Goal: Task Accomplishment & Management: Use online tool/utility

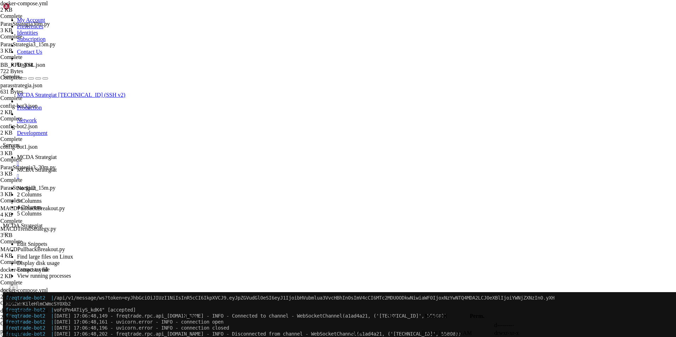
scroll to position [3463, 0]
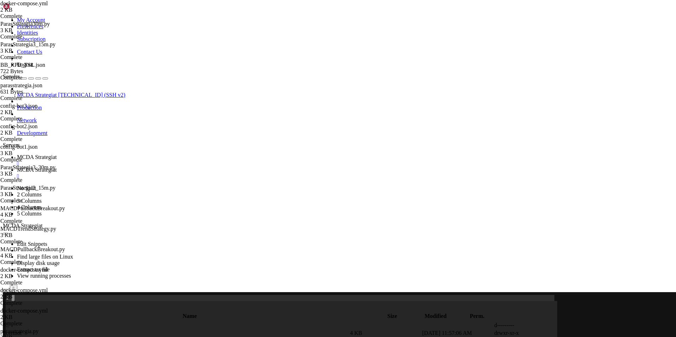
click at [180, 167] on link "MCDA Strategiat " at bounding box center [345, 173] width 656 height 13
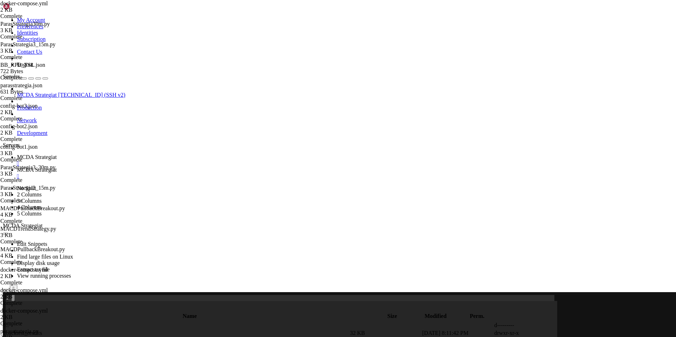
type input "/root/ft_userdata/user_data/strategies"
type textarea "return None"
click at [57, 154] on span "MCDA Strategiat" at bounding box center [37, 157] width 40 height 6
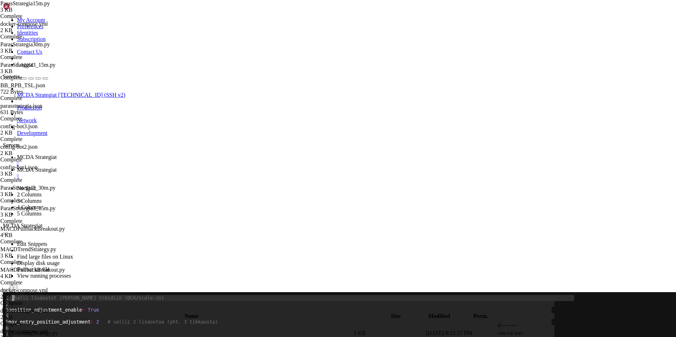
click at [57, 167] on span "MCDA Strategiat" at bounding box center [37, 170] width 40 height 6
click at [57, 154] on span "MCDA Strategiat" at bounding box center [37, 157] width 40 height 6
click at [17, 331] on span at bounding box center [281, 334] width 546 height 6
click at [184, 167] on link "MCDA Strategiat " at bounding box center [345, 173] width 656 height 13
click at [57, 154] on span "MCDA Strategiat" at bounding box center [37, 157] width 40 height 6
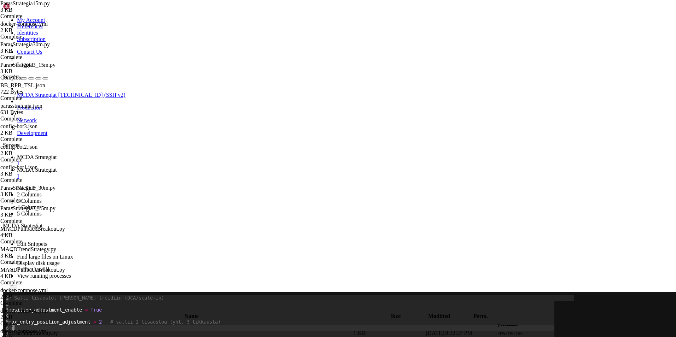
click at [30, 331] on span at bounding box center [281, 334] width 546 height 6
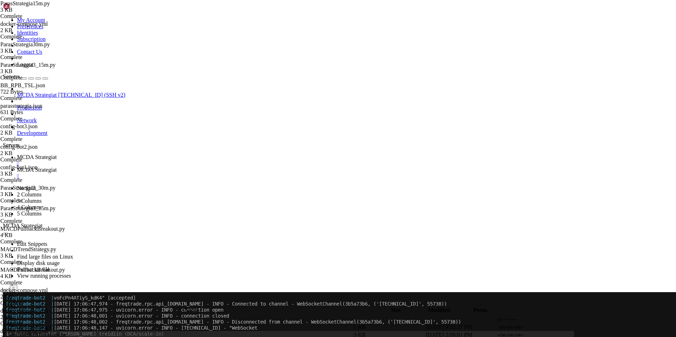
scroll to position [3427, 0]
drag, startPoint x: 192, startPoint y: 321, endPoint x: 17, endPoint y: 301, distance: 175.4
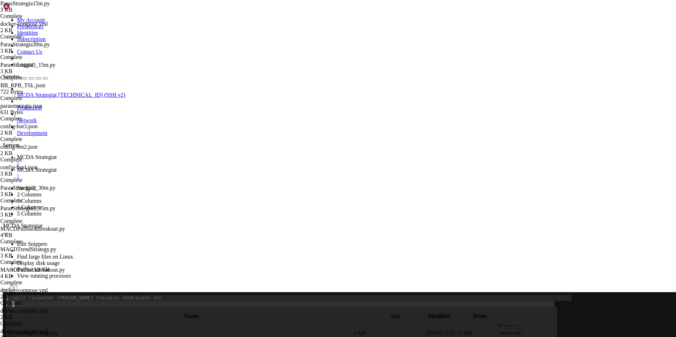
click at [23, 311] on span at bounding box center [57, 310] width 102 height 6
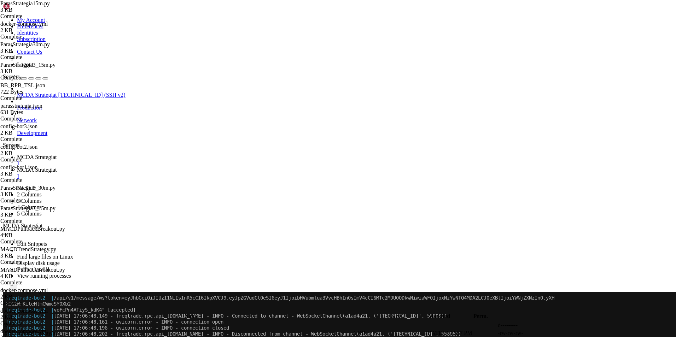
click at [184, 167] on link "MCDA Strategiat " at bounding box center [345, 173] width 656 height 13
click at [57, 154] on span "MCDA Strategiat" at bounding box center [37, 157] width 40 height 6
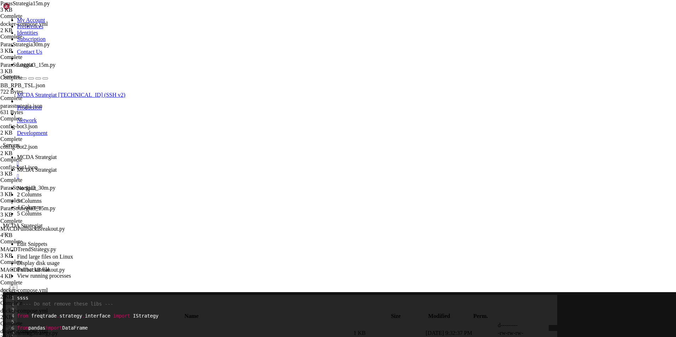
click at [51, 300] on span at bounding box center [292, 298] width 529 height 6
drag, startPoint x: 58, startPoint y: 573, endPoint x: 40, endPoint y: 575, distance: 18.5
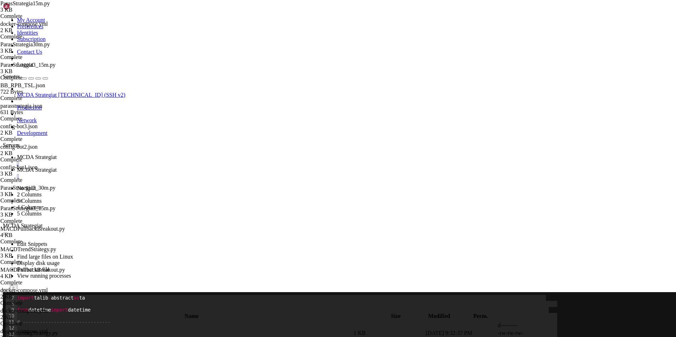
drag, startPoint x: 8, startPoint y: 575, endPoint x: 31, endPoint y: 575, distance: 23.0
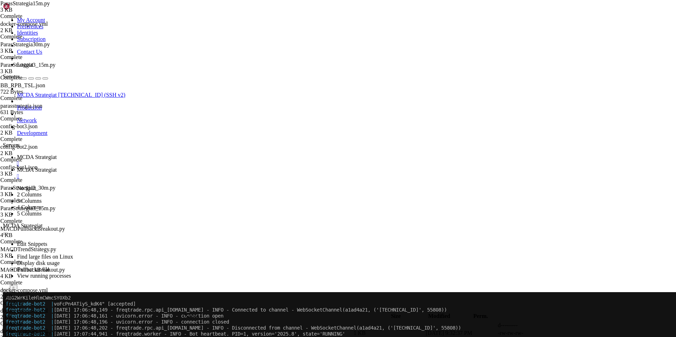
click at [57, 167] on span "MCDA Strategiat" at bounding box center [37, 170] width 40 height 6
click at [104, 322] on td " .." at bounding box center [178, 325] width 349 height 7
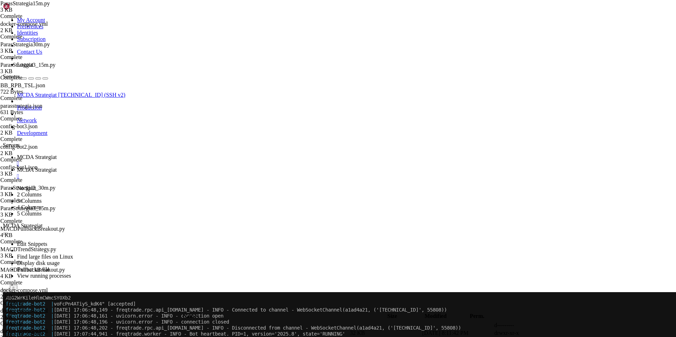
type input "/root/ft_userdata/user_data/strategies"
click at [570, 337] on icon at bounding box center [570, 341] width 0 height 0
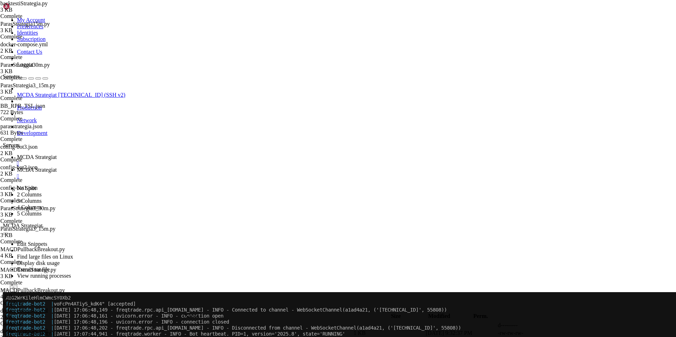
type textarea "minimal_roi = {"0": 10} # Estetään ROI-exit, käytetään custom_exit"
type textarea "max_entry_position_adjustment = 2 # sallii 2 lisäostoa (yht. 3 tikkausta)"
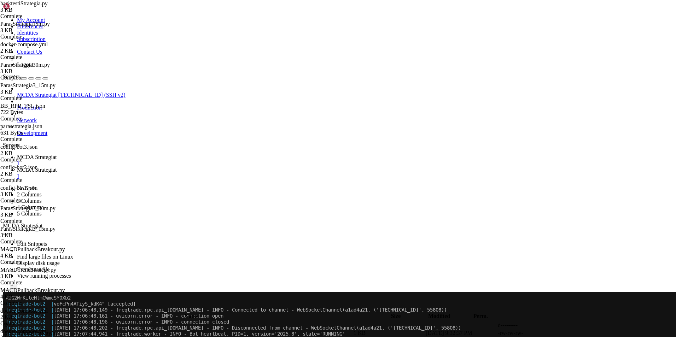
click at [570, 337] on icon at bounding box center [570, 341] width 0 height 0
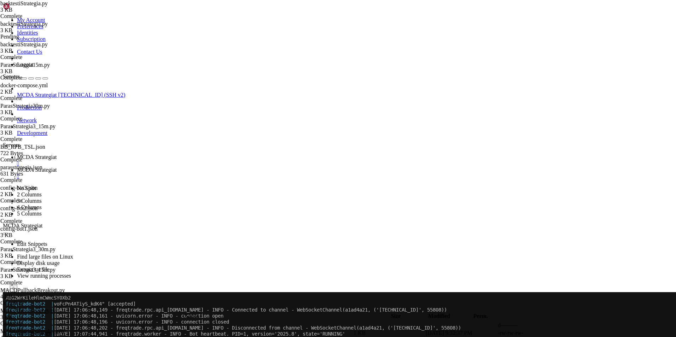
type textarea "return 0"
type textarea "# Kun treidi tappiolla riittävästi -> lisää"
type textarea "# Estä liian tiheät lisäostot: odota vähintään yksi kynttilä"
type textarea "i = [DOMAIN_NAME]_of_successful_entries # 0 = alkuosto, 1 = eka lisäys, jne."
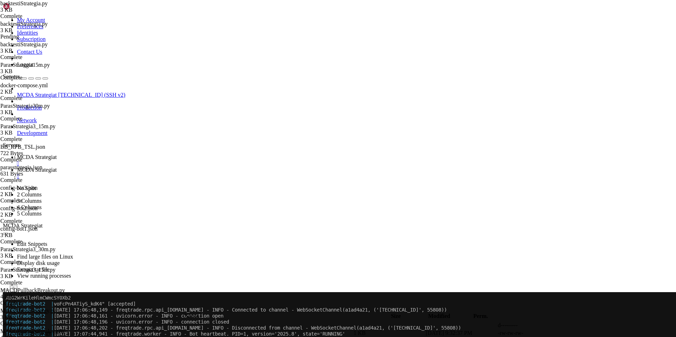
scroll to position [0, 0]
type textarea "def adjust_trade_position(self, trade, current_time, current_rate, current_prof…"
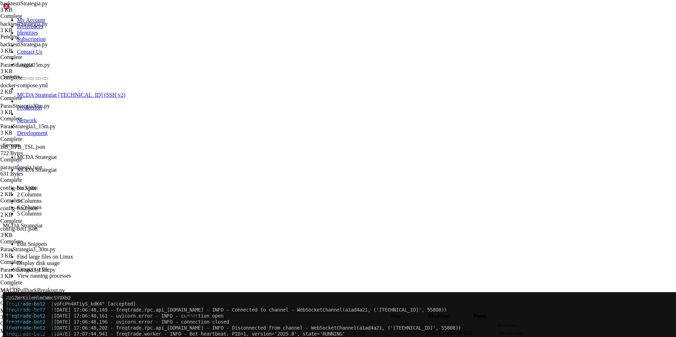
scroll to position [0, 0]
paste textarea
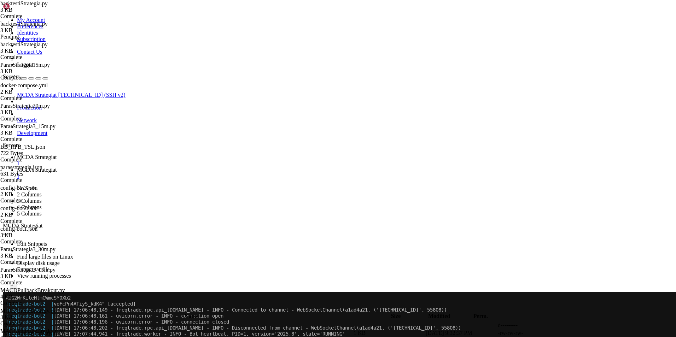
type textarea "steps = [-0.10, -0.15] # lisää kun PnL <= -3% ja <= -6%"
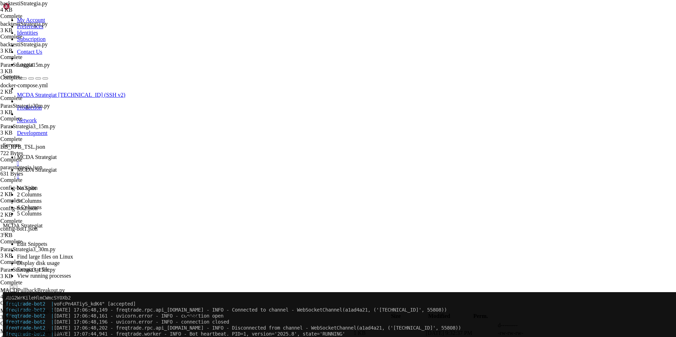
type textarea "timeframe = "15m""
click at [570, 337] on icon at bounding box center [570, 341] width 0 height 0
type textarea "return None"
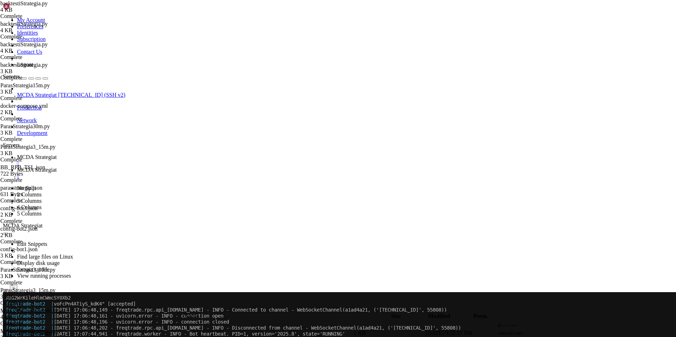
type textarea "return None"
paste textarea
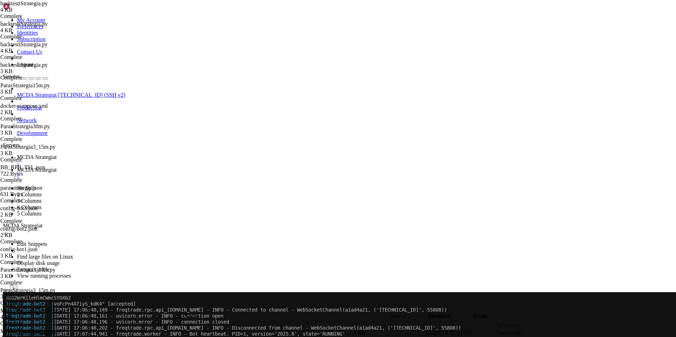
scroll to position [133, 0]
type textarea "# SMA (trendisuodatin) - käytä 50 kuten kuvauksessa"
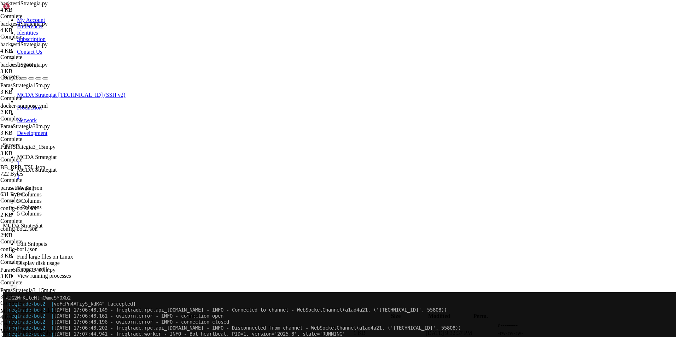
type textarea "def populate_indicators(self, dataframe: DataFrame, metadata: dict) -> DataFram…"
type textarea "return 0.0"
type textarea "# Kun treidi tappiolla riittävästi -> tee lisäosto"
type textarea "# Cooldown: odota vähintään 1 kynttilä ensimmäisestä entrystä"
type textarea "i = int(getattr(trade, "nr_of_successful_entries", 0)) # 0 = alkuosto, 1 = eka …"
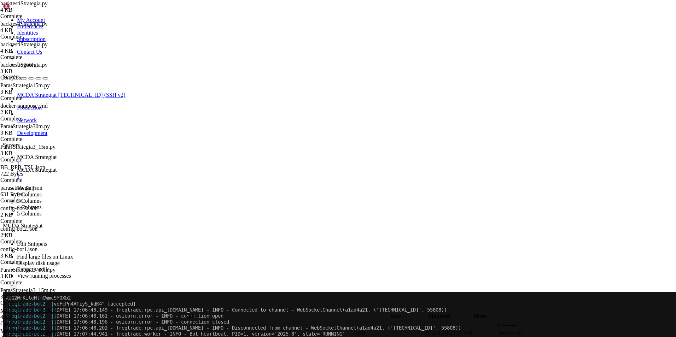
type textarea "steps = [-0.10, -0.15] # lisää kun PnL <= -10% ja <= -15%"
type textarea "return 0.0"
type textarea "sizes = [0.5, 0.5] # 50 % + 50 % lisäys"
type textarea "return 0.0"
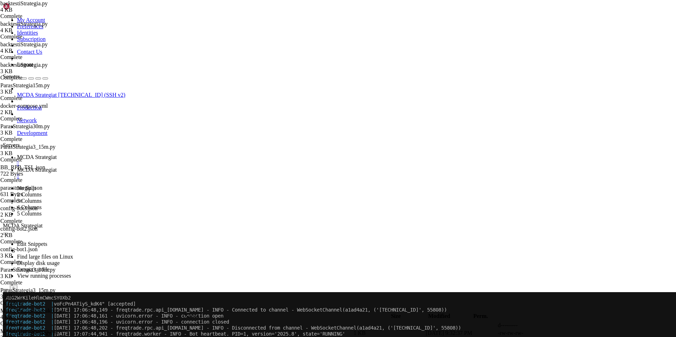
type textarea "pass # [PERSON_NAME] parsaus epäonnistuu, älä estä lisäostoa"
type textarea "return float(sizes[i])"
type textarea "return 0.0"
type textarea "dataframe["macdsignal"] = macd["macdsignal"]"
type textarea "# SMA (trendisuodatin) - käytä 50 kuten kuvauksessa"
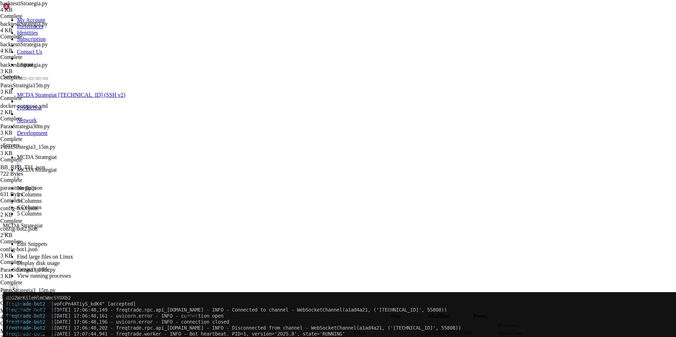
type textarea "def populate_indicators(self, dataframe: DataFrame, metadata: dict) -> DataFram…"
type textarea "return 0.0"
type textarea "# Kun treidi tappiolla riittävästi -> tee lisäosto"
type textarea "pass # [PERSON_NAME] parsaus epäonnistuu, älä estä lisäostoa"
type textarea "return float(sizes[i])"
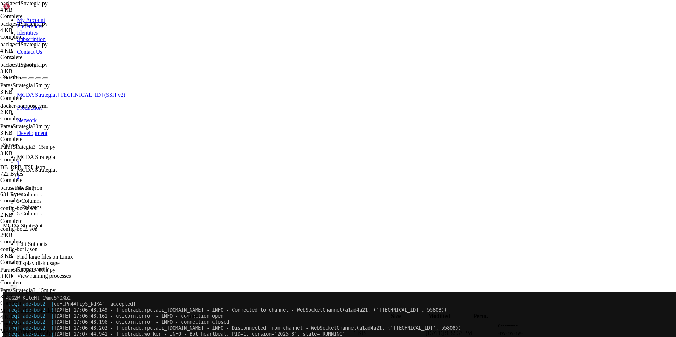
type textarea "return 0.0"
type textarea "dataframe["macdsignal"] = macd["macdsignal"]"
type textarea "dataframe["sma20"] = ta.SMA(dataframe, timeperiod=20)"
type textarea "# Volume filter (keskiarvo 20 kynttilää)"
type textarea "dataframe["sma20"] = ta.SMA(dataframe, timeperiod=20)"
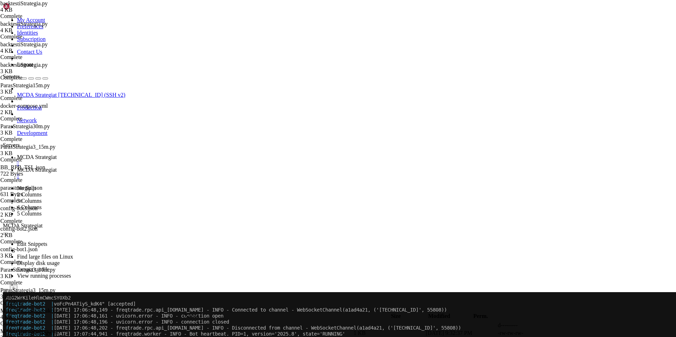
scroll to position [0, 12]
type textarea "# Volume filter (keskiarvo 20 kynttilää)"
type textarea "dataframe["sma50"] = ta.SMA(dataframe, timeperiod=50)"
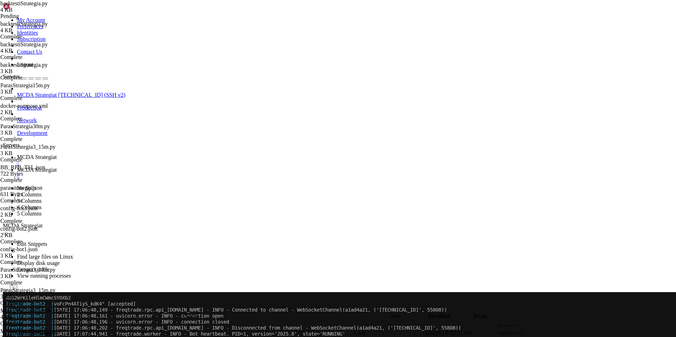
click at [570, 337] on icon at bounding box center [570, 341] width 0 height 0
type textarea "max_entry_position_adjustment = 4 # sallii 2 lisäostoa (yht. 3 tikkausta)"
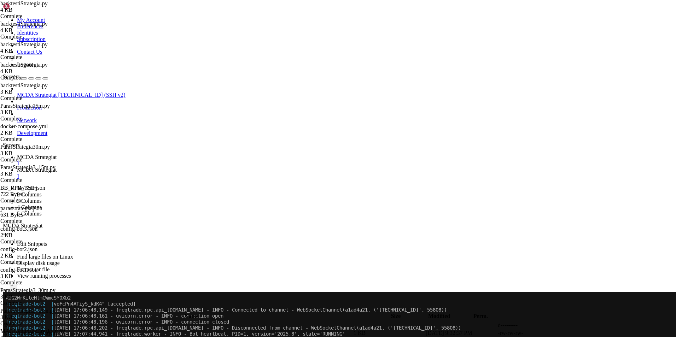
scroll to position [0, 0]
type textarea "return 0.0"
type textarea "sizes = [0.5, 0.5] # 50 % + 50 % lisäys"
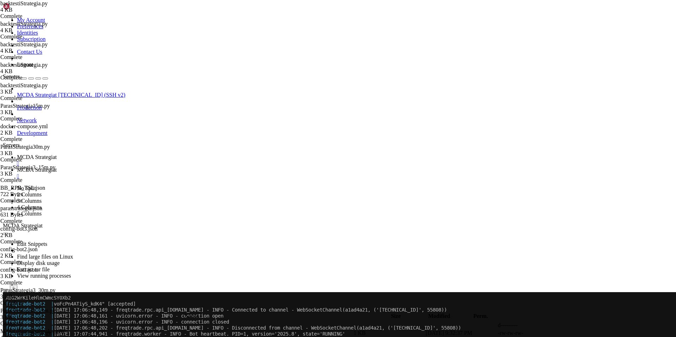
type textarea "sizes = [0.20, 0.30, 0.40, 0.40, 0.50] # 50 % + 50 % lisäys"
type textarea "i = int(getattr(trade, "nr_of_successful_entries", 0)) # 0 = alkuosto, 1 = eka …"
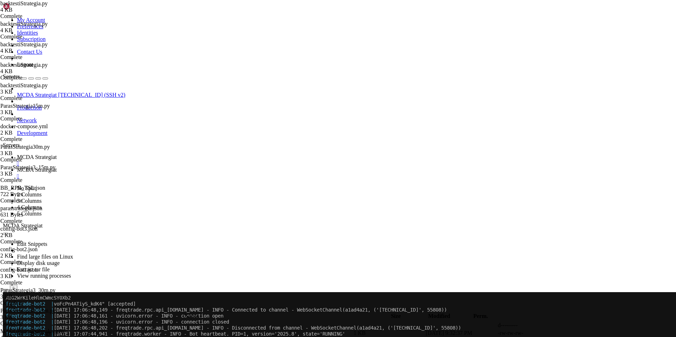
click at [570, 337] on icon at bounding box center [570, 341] width 0 height 0
type textarea "steps = [-0.05, -0.10, -0.15, -0.20 , -0.25] # lisää kun PnL <= -10% ja <= -15%"
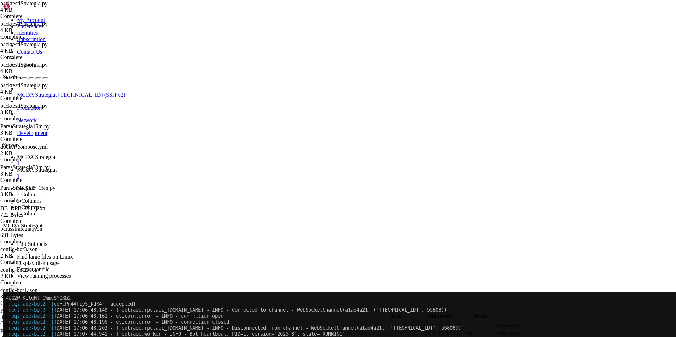
type textarea "steps = [-0.5, -0.10, -0.15, -0.20 , -0.25] # lisää kun PnL <= -10% ja <= -15%"
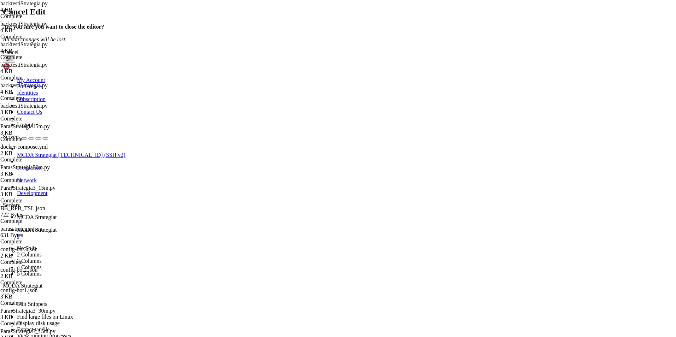
click at [15, 63] on button "OK" at bounding box center [9, 59] width 12 height 7
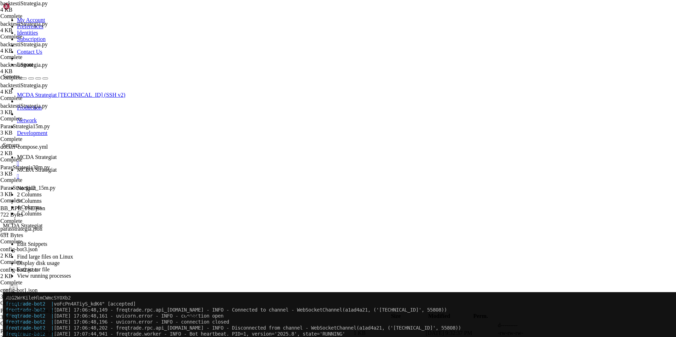
click at [570, 337] on icon at bounding box center [570, 341] width 0 height 0
type textarea "steps = [-0.05, -0.10, -0.15, -0.20 , -0.25] # lisää kun PnL <= -10% ja <= -15%"
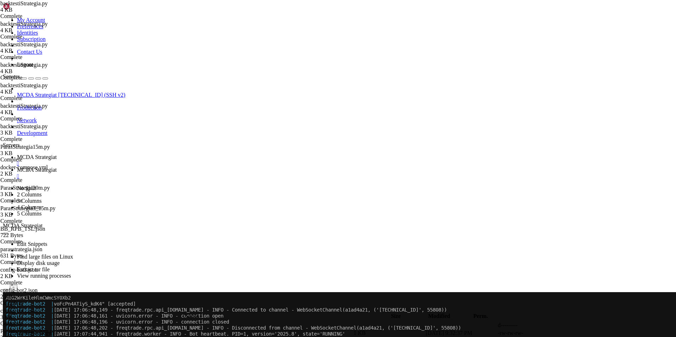
click at [570, 337] on icon at bounding box center [570, 341] width 0 height 0
type input "roi"
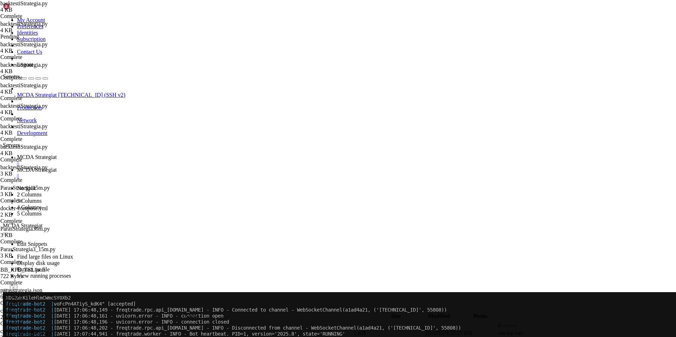
type textarea "# 1) ROI-exit 1 %:ssa (vastaa kuvausta)"
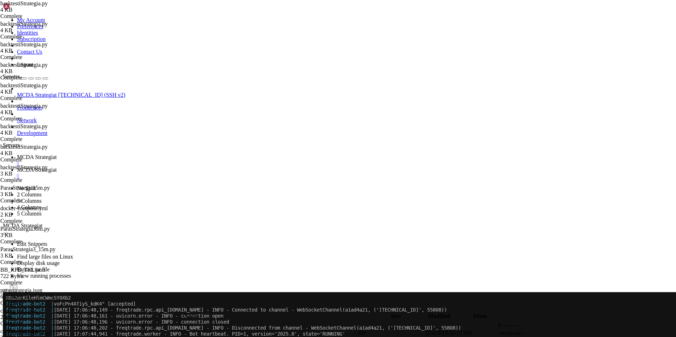
scroll to position [218, 0]
type textarea "if current_profit >= 0.10:"
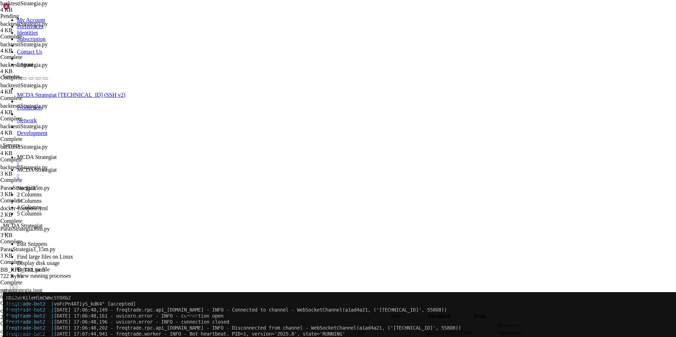
click at [570, 337] on link at bounding box center [570, 341] width 0 height 0
click at [57, 154] on span "MCDA Strategiat" at bounding box center [37, 157] width 40 height 6
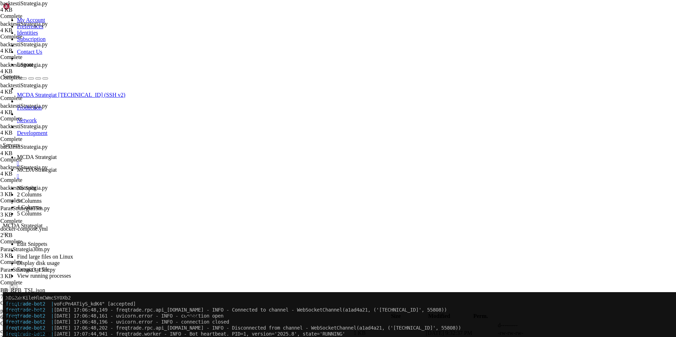
click at [57, 167] on span "MCDA Strategiat" at bounding box center [37, 170] width 40 height 6
click at [121, 322] on td " .." at bounding box center [178, 325] width 349 height 7
click at [116, 322] on td " .." at bounding box center [178, 325] width 349 height 7
type input "/root/ft_userdata/user_data"
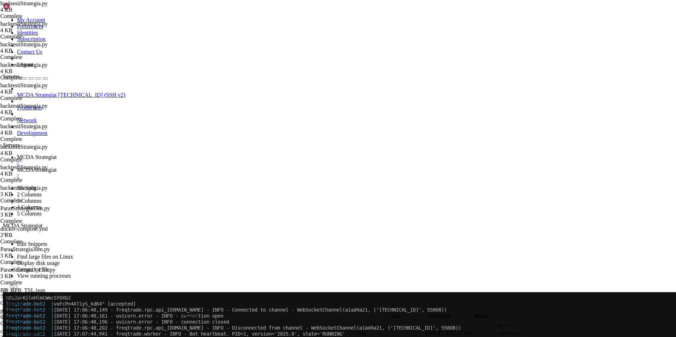
click at [9, 323] on span " .." at bounding box center [6, 326] width 5 height 6
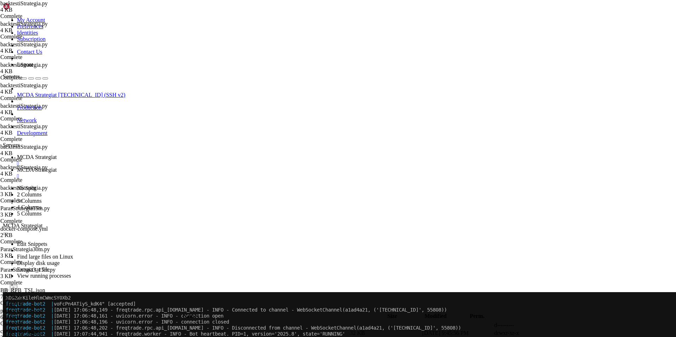
type textarea ""SOL/USDC","
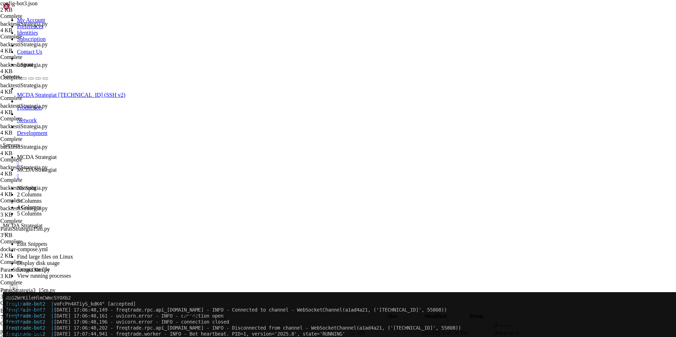
type textarea ""DOT/USDC","
type textarea ""LINK/"
type textarea ""LINK/USDC","
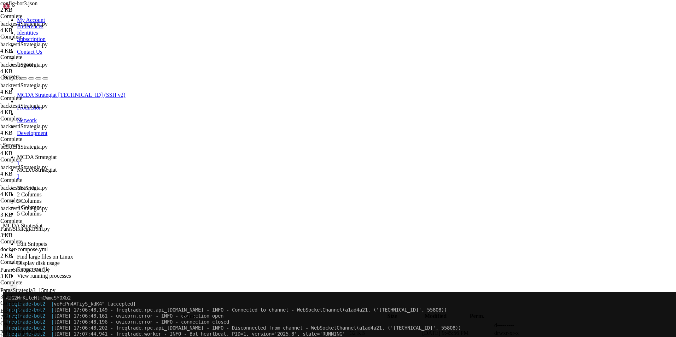
type textarea ""ADA/USDC","
type textarea ""TRX/UDDC","
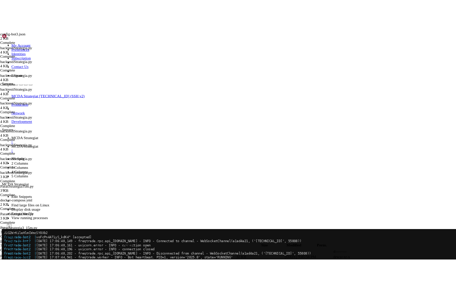
scroll to position [0, 2]
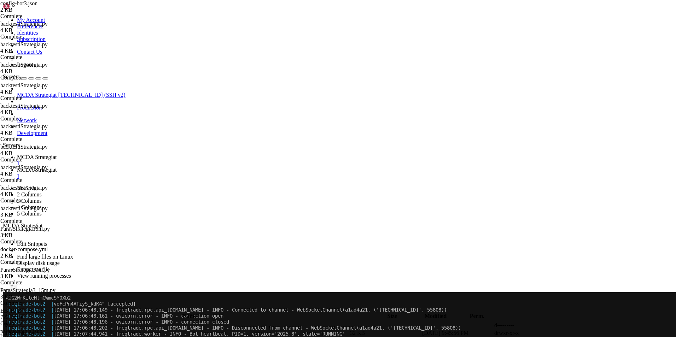
type textarea ""max_open_trades": 10,"
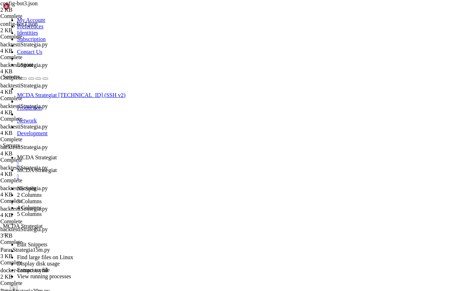
scroll to position [3517, 0]
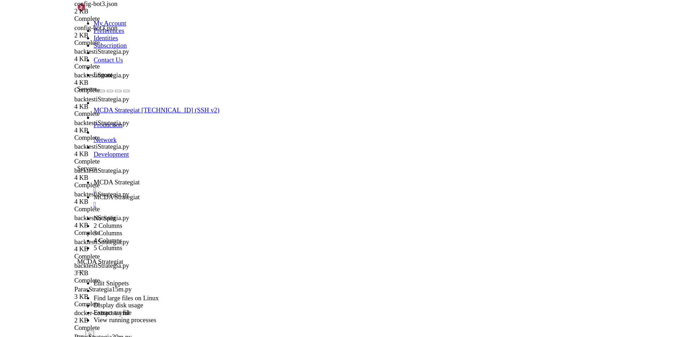
scroll to position [0, 2]
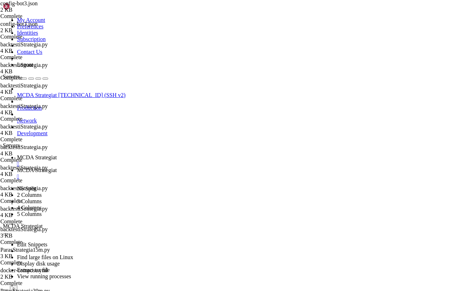
type textarea ""CRO/USDC""
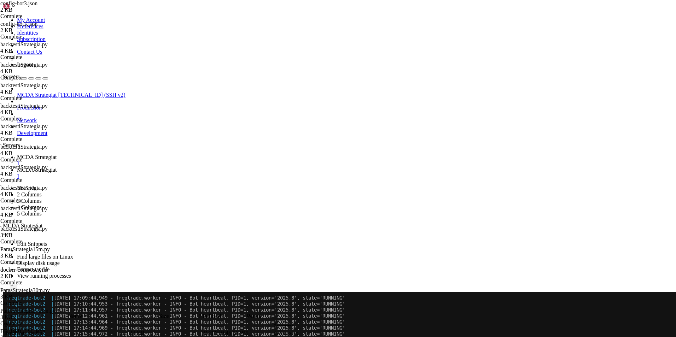
scroll to position [3469, 0]
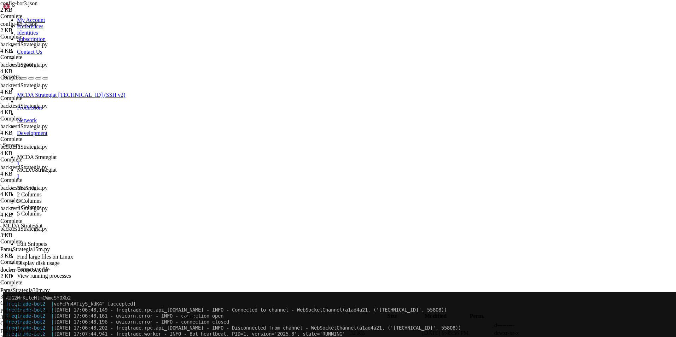
click at [57, 154] on span "MCDA Strategiat" at bounding box center [37, 157] width 40 height 6
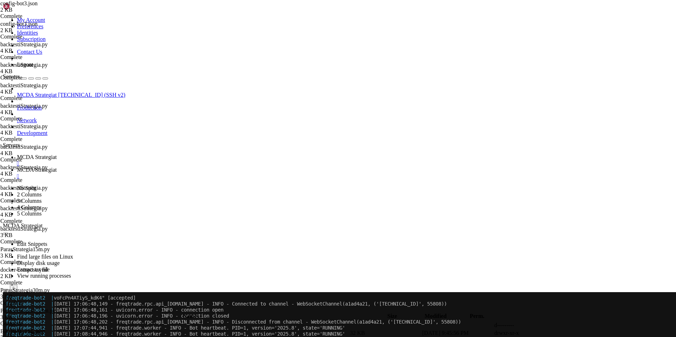
scroll to position [3493, 0]
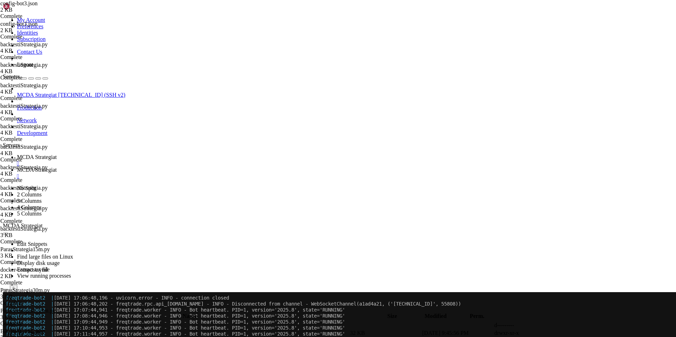
click at [174, 167] on link "MCDA Strategiat " at bounding box center [345, 173] width 656 height 13
drag, startPoint x: 118, startPoint y: 225, endPoint x: 145, endPoint y: 226, distance: 26.5
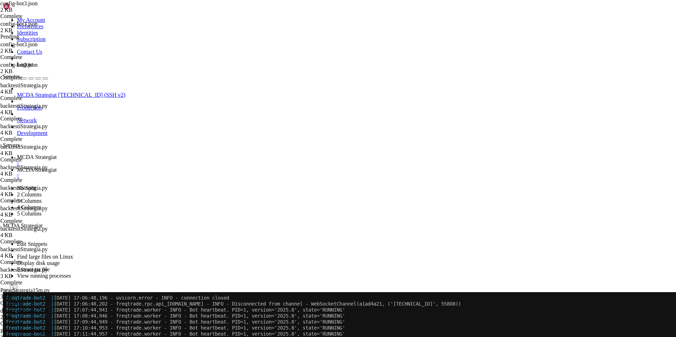
type textarea """
type textarea ""CRO/USDC","
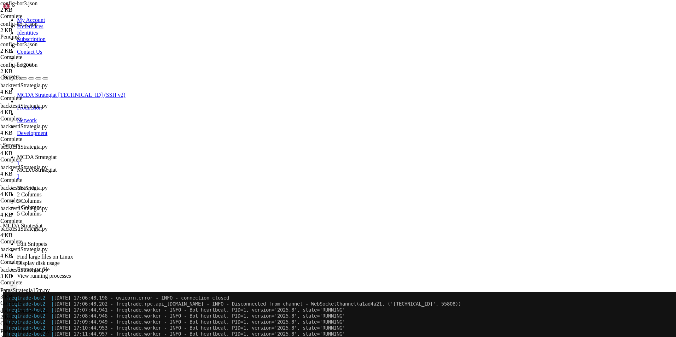
scroll to position [0, 2]
type textarea ""DOT/USDC""
click at [57, 154] on span "MCDA Strategiat" at bounding box center [37, 157] width 40 height 6
click at [31, 312] on button "Reconnect" at bounding box center [17, 315] width 28 height 7
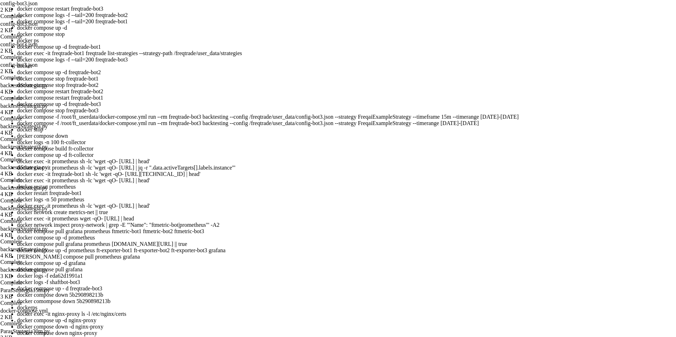
scroll to position [139, 0]
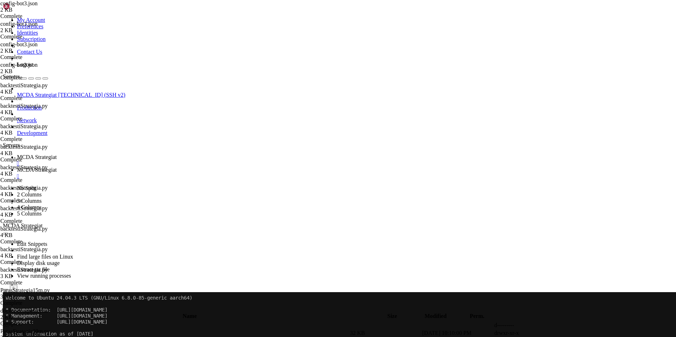
click at [175, 167] on link "MCDA Strategiat " at bounding box center [345, 173] width 656 height 13
type textarea ""ADA/USDC","
drag, startPoint x: 142, startPoint y: 230, endPoint x: 117, endPoint y: 229, distance: 24.8
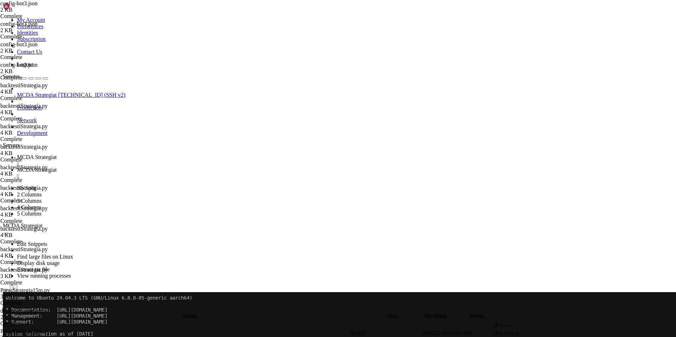
type textarea ""CRO/USDC","
paste textarea ""ADA/USDC","
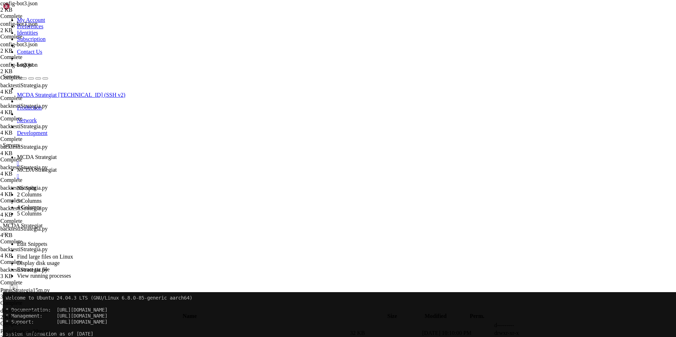
type textarea ""LINK/USDC","
click at [57, 154] on span "MCDA Strategiat" at bounding box center [37, 157] width 40 height 6
click at [57, 167] on span "MCDA Strategiat" at bounding box center [37, 170] width 40 height 6
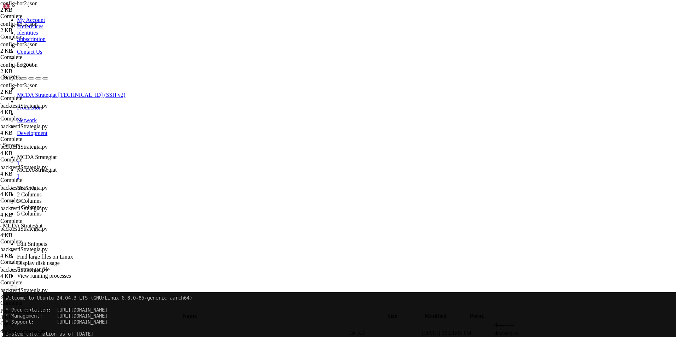
type textarea ""unfilledtimeout": {"
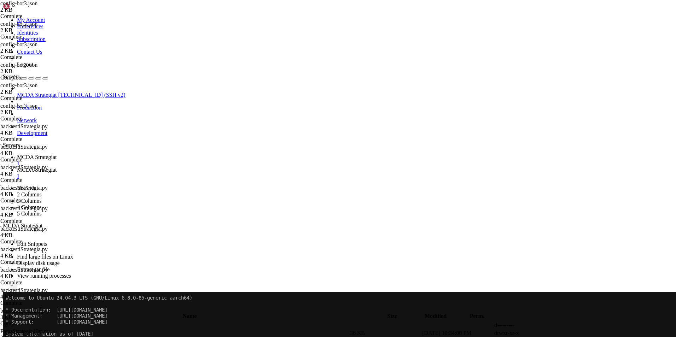
drag, startPoint x: 145, startPoint y: 234, endPoint x: 117, endPoint y: 204, distance: 41.0
type textarea ""BTC/USDC", "ETH/USDC","
click at [57, 154] on span "MCDA Strategiat" at bounding box center [37, 157] width 40 height 6
click at [57, 167] on span "MCDA Strategiat" at bounding box center [37, 170] width 40 height 6
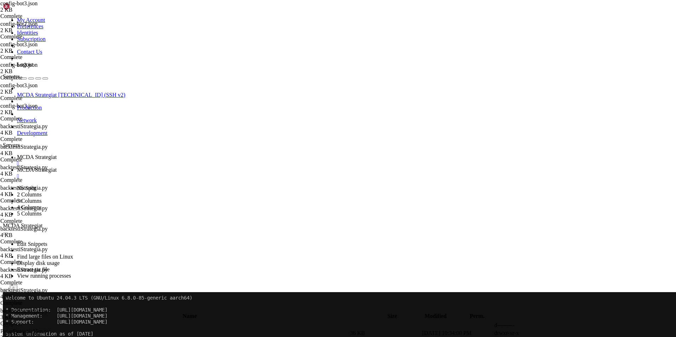
drag, startPoint x: 163, startPoint y: 223, endPoint x: 125, endPoint y: 205, distance: 42.6
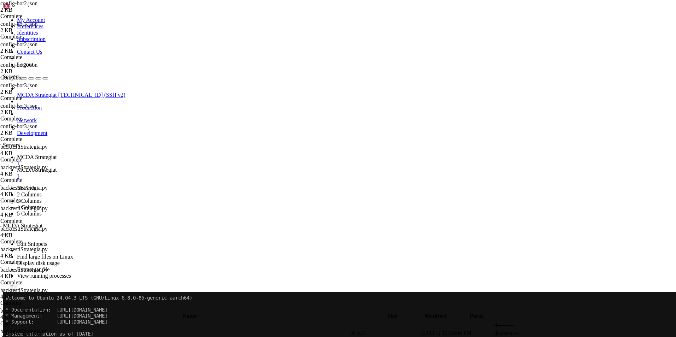
type textarea ""DOT/EUR""
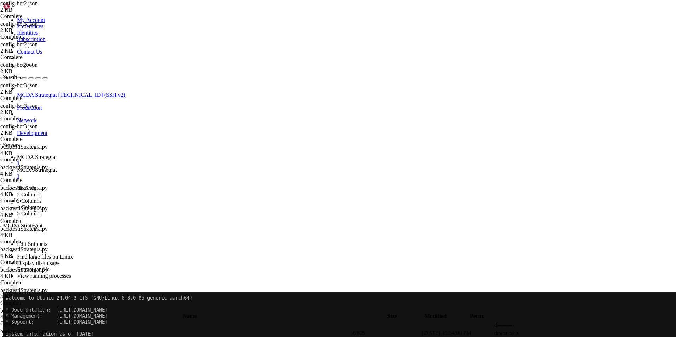
type input "/root/ft_userdata/user_data/strategies"
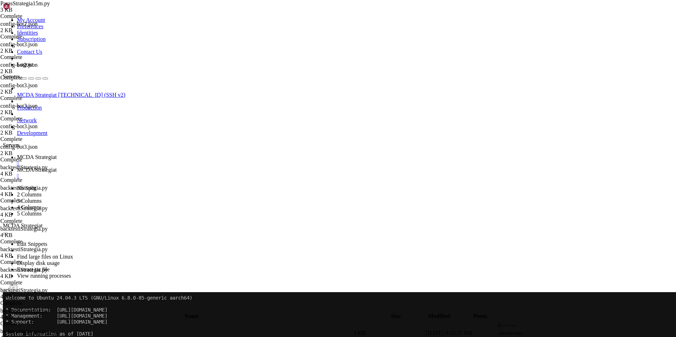
type textarea "startup_candle_count = 50"
click at [57, 154] on span "MCDA Strategiat" at bounding box center [37, 157] width 40 height 6
click at [57, 167] on span "MCDA Strategiat" at bounding box center [37, 170] width 40 height 6
click at [9, 323] on span " .." at bounding box center [6, 326] width 5 height 6
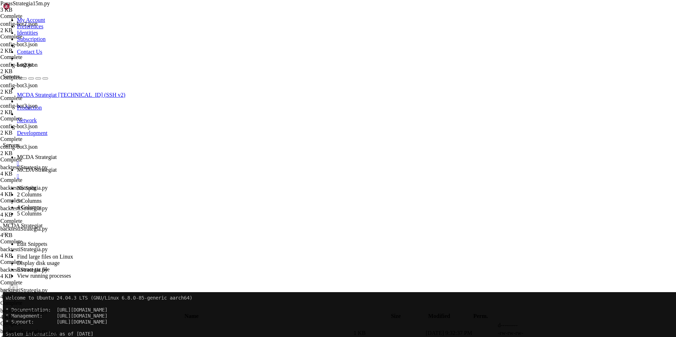
click at [9, 323] on span " .." at bounding box center [6, 326] width 5 height 6
type input "/root/ft_userdata/user_data/strategies"
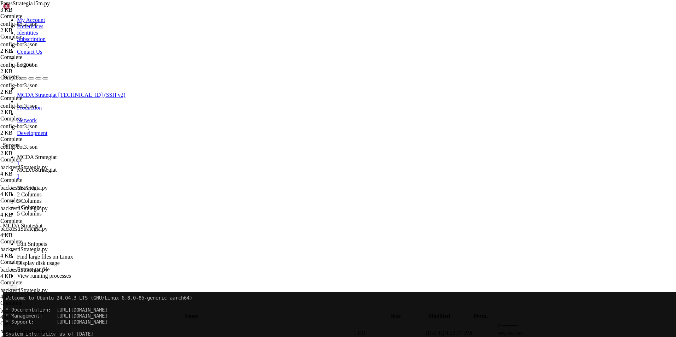
drag, startPoint x: 163, startPoint y: 63, endPoint x: 120, endPoint y: 64, distance: 43.2
type textarea "class ParasStrategiaBot230m(IStrategy):"
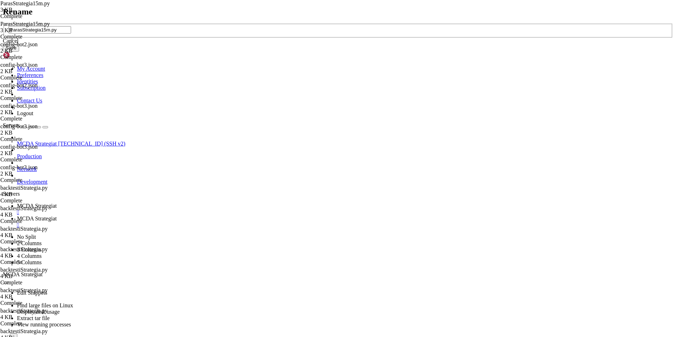
click at [71, 34] on input "ParasStrategia15m.py" at bounding box center [39, 29] width 63 height 7
drag, startPoint x: 320, startPoint y: 167, endPoint x: 268, endPoint y: 168, distance: 51.7
click at [268, 38] on div "ParasStrategia15m.py" at bounding box center [338, 31] width 671 height 14
type input "ParasStrategiaBot230m.py"
click at [19, 52] on button "Save" at bounding box center [11, 47] width 16 height 7
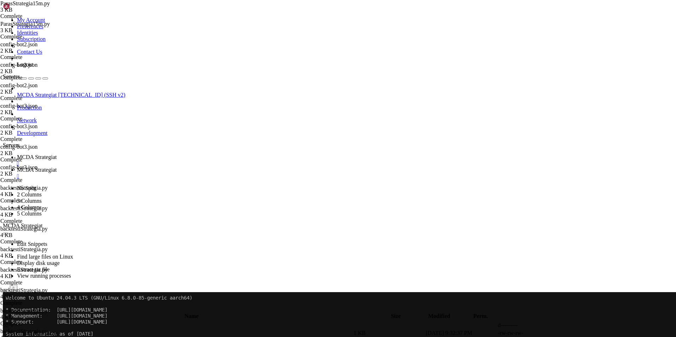
click at [57, 154] on span "MCDA Strategiat" at bounding box center [37, 157] width 40 height 6
click at [57, 167] on span "MCDA Strategiat" at bounding box center [37, 170] width 40 height 6
click at [9, 323] on span " .." at bounding box center [6, 326] width 5 height 6
click at [122, 322] on td " .." at bounding box center [177, 325] width 346 height 7
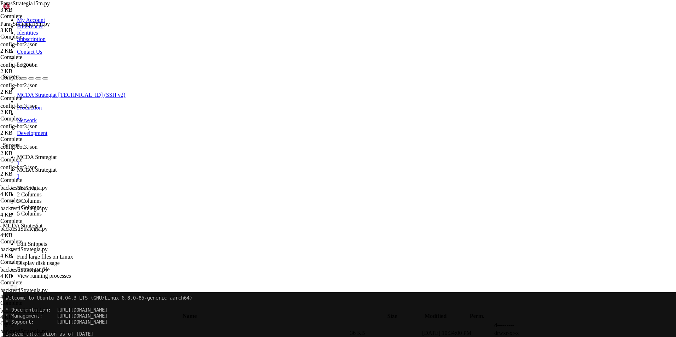
click at [122, 322] on td " .." at bounding box center [177, 325] width 346 height 7
type input "/root/ft_userdata"
drag, startPoint x: 178, startPoint y: 282, endPoint x: 143, endPoint y: 280, distance: 35.4
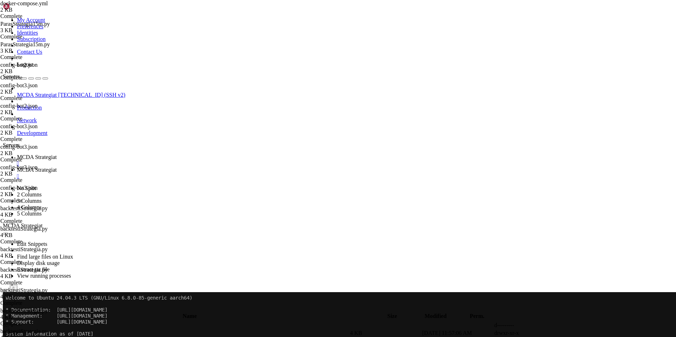
type textarea "--strategy ParasStrategiaBot230m"
click at [57, 154] on span "MCDA Strategiat" at bounding box center [37, 157] width 40 height 6
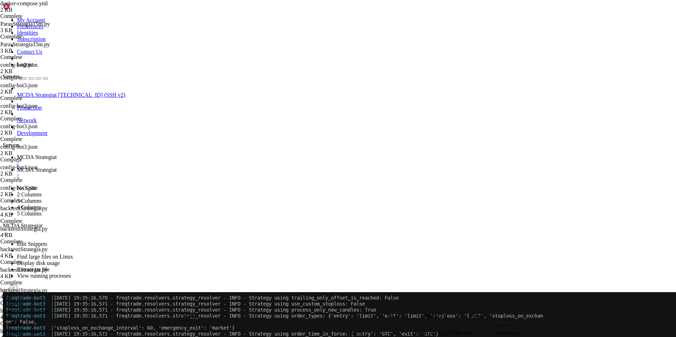
scroll to position [7870, 0]
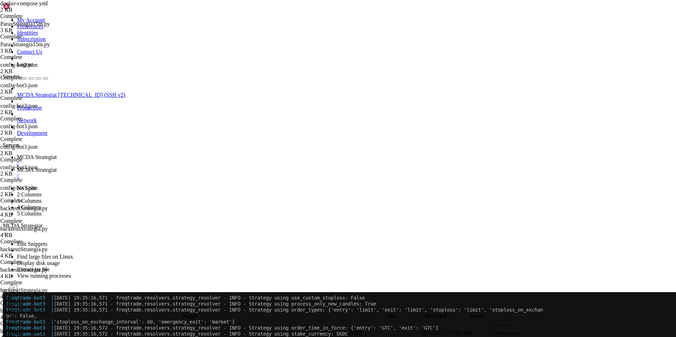
click at [57, 167] on span "MCDA Strategiat" at bounding box center [37, 170] width 40 height 6
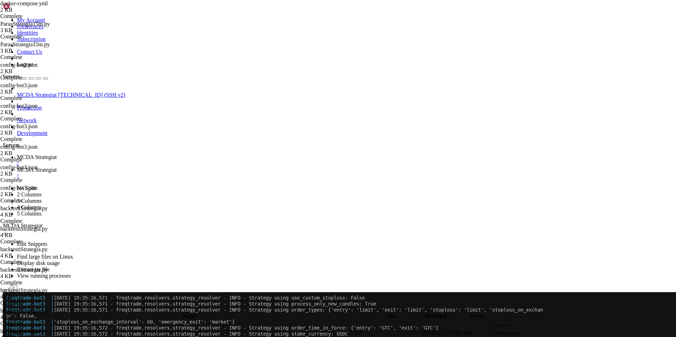
type input "/root/ft_userdata/user_data/strategies"
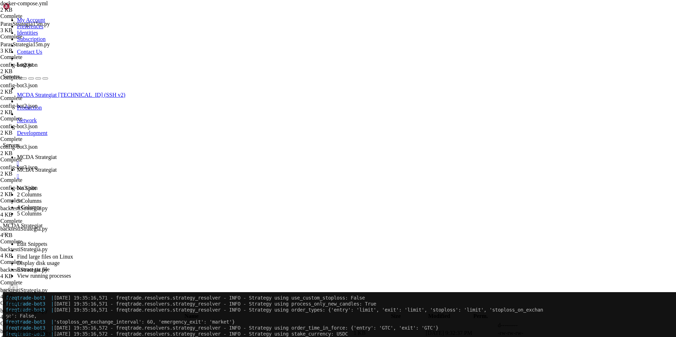
scroll to position [0, 0]
click at [570, 337] on icon at bounding box center [570, 341] width 0 height 0
type textarea "return None"
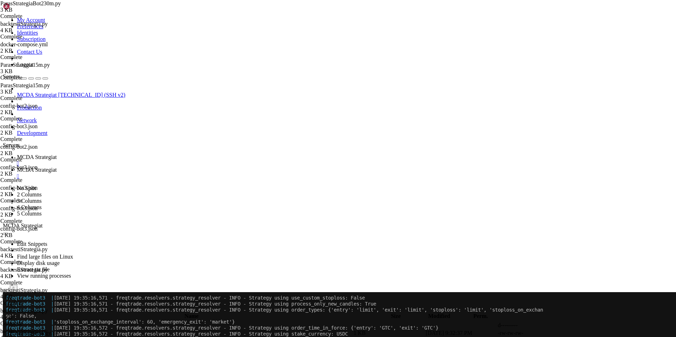
type textarea "return None"
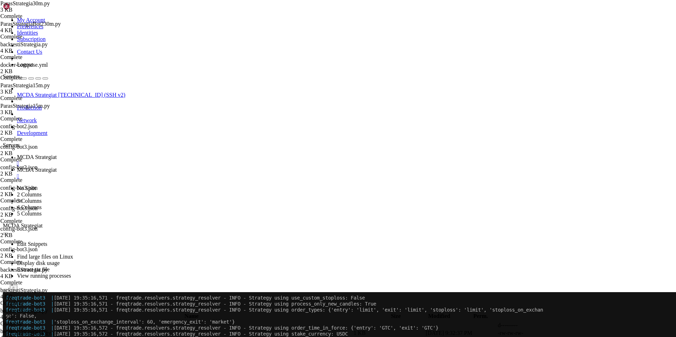
click at [57, 154] on span "MCDA Strategiat" at bounding box center [37, 157] width 40 height 6
click at [17, 167] on icon at bounding box center [17, 170] width 0 height 6
click at [9, 323] on span " .." at bounding box center [6, 326] width 5 height 6
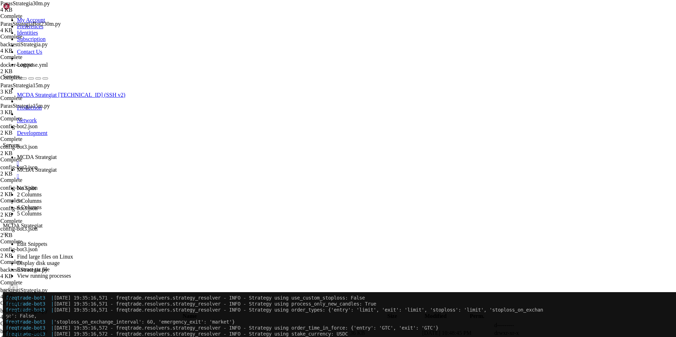
click at [9, 323] on span " .." at bounding box center [6, 326] width 5 height 6
type input "/root/ft_userdata/html"
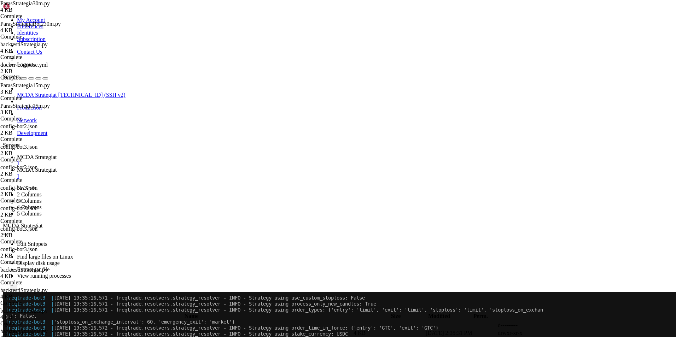
click at [570, 337] on icon at bounding box center [570, 341] width 0 height 0
drag, startPoint x: 128, startPoint y: 182, endPoint x: 117, endPoint y: 160, distance: 24.4
type textarea "<div class="bot"> <h2>Grafana</h2>"
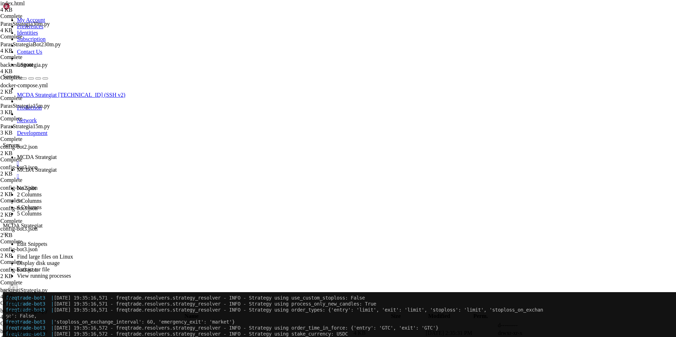
drag, startPoint x: 205, startPoint y: 306, endPoint x: 121, endPoint y: 306, distance: 84.5
type textarea "checkBot(4, 'https://graf.shaftbot.fi');"
type textarea "checkBot(3, 'https://bot3.shaftbot.fi');"
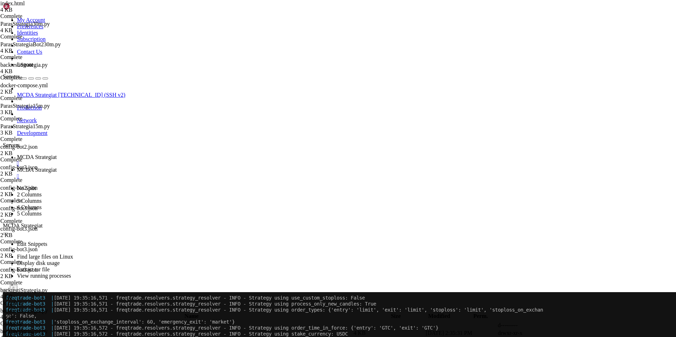
click at [570, 337] on icon at bounding box center [570, 341] width 0 height 0
drag, startPoint x: 263, startPoint y: 195, endPoint x: 111, endPoint y: 195, distance: 152.8
type textarea "<button id="refresh" onclick="checkAllBots()">Tarkista tila</button>"
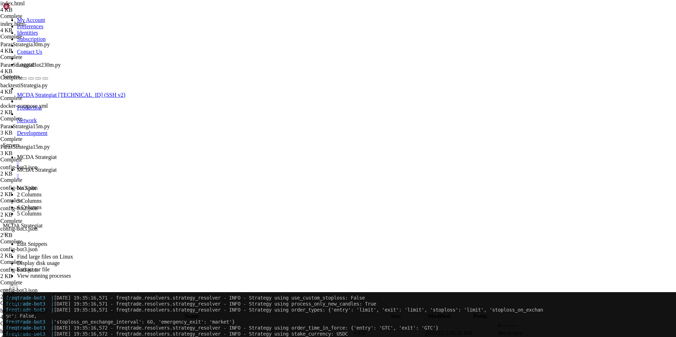
click at [9, 323] on span " .." at bounding box center [6, 326] width 5 height 6
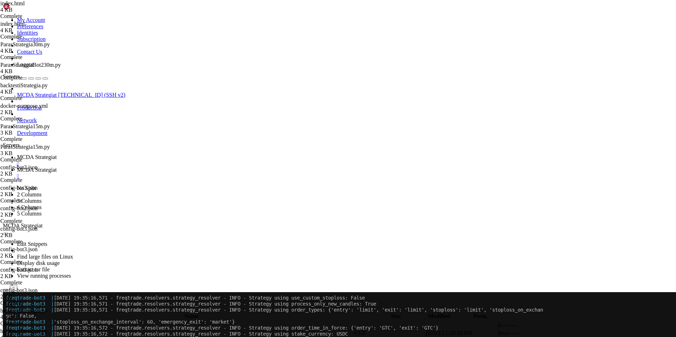
click at [9, 323] on span " .." at bounding box center [6, 326] width 5 height 6
type input "/"
